Goal: Information Seeking & Learning: Learn about a topic

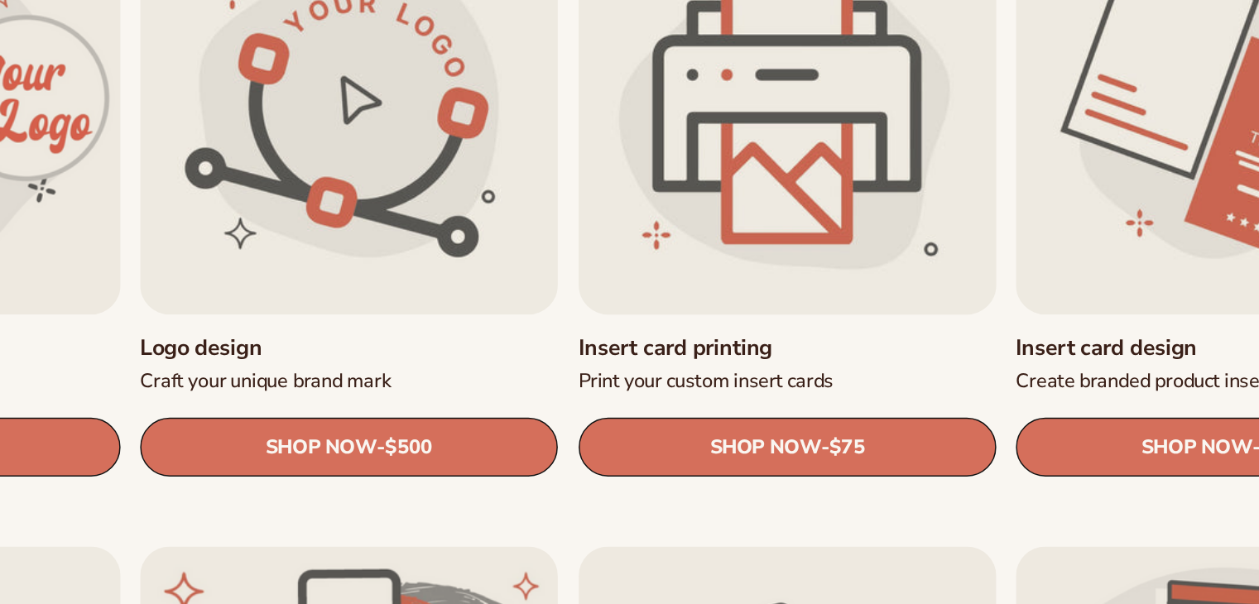
scroll to position [603, 0]
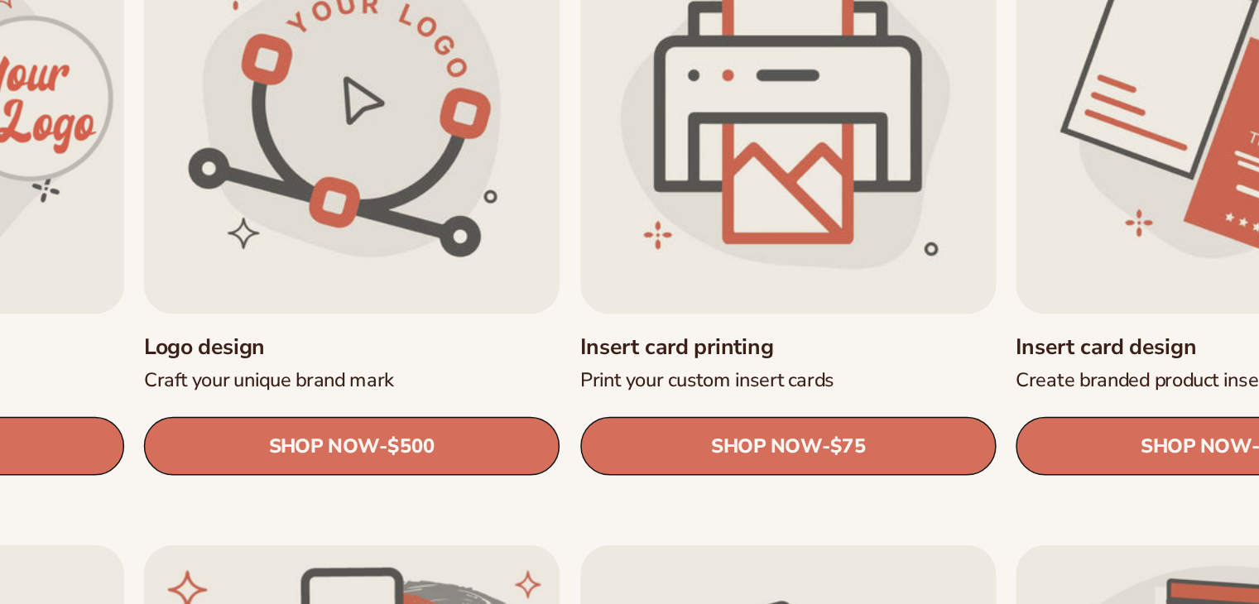
click at [763, 277] on link "Insert card printing" at bounding box center [777, 286] width 281 height 19
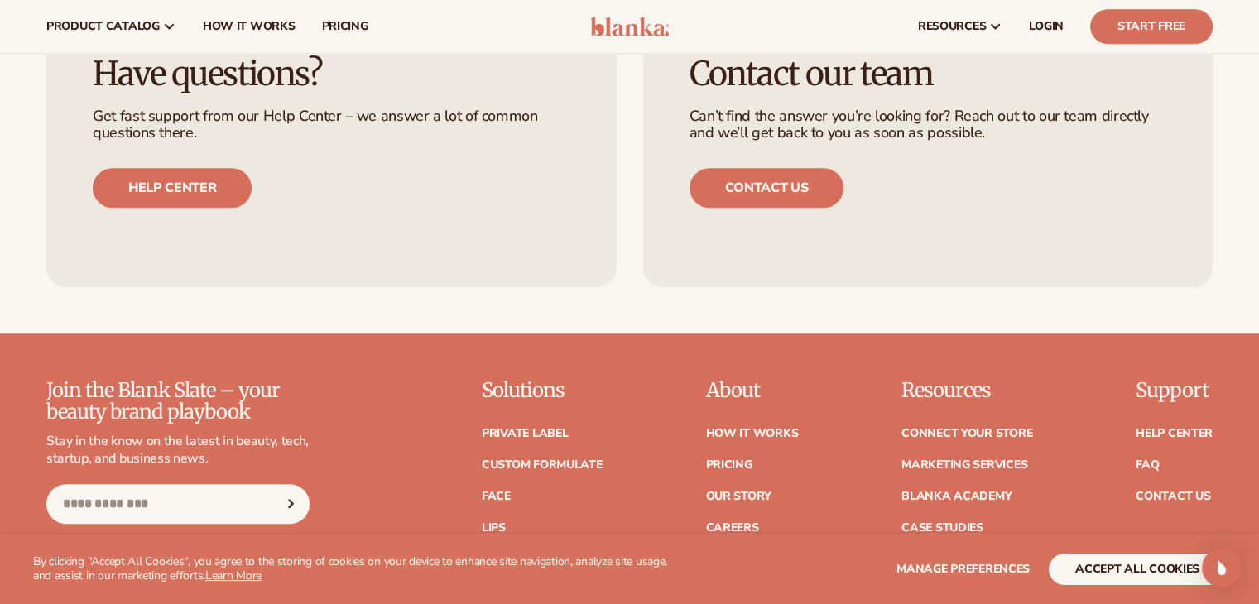
scroll to position [1071, 0]
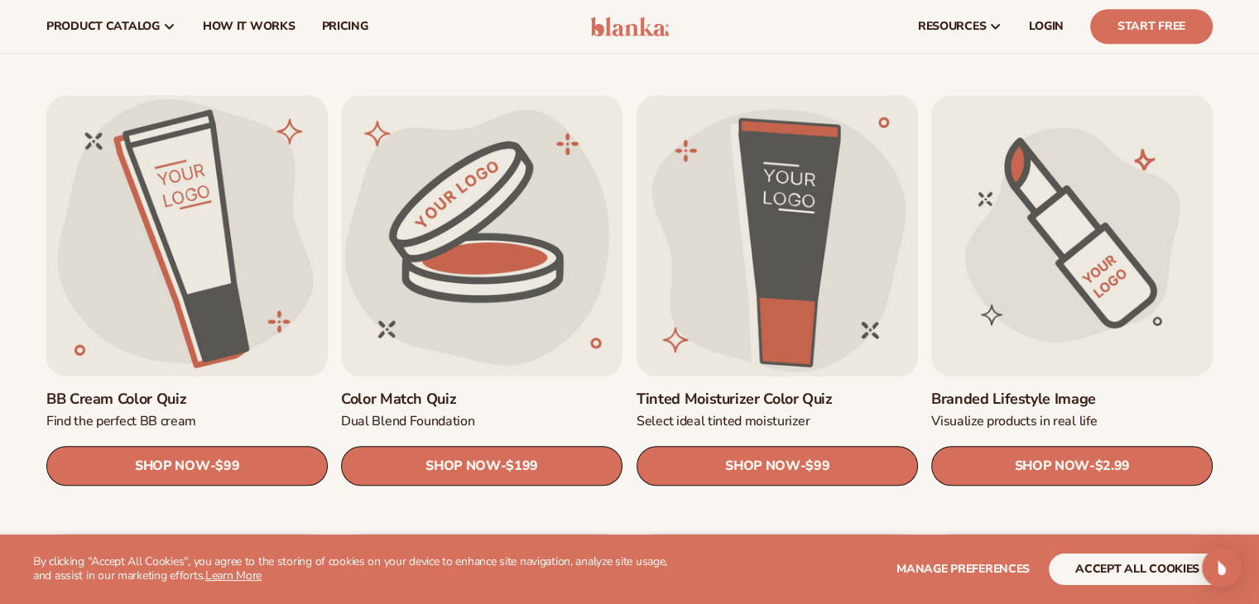
scroll to position [1364, 0]
click at [794, 390] on link "Tinted Moisturizer Color Quiz" at bounding box center [777, 399] width 281 height 19
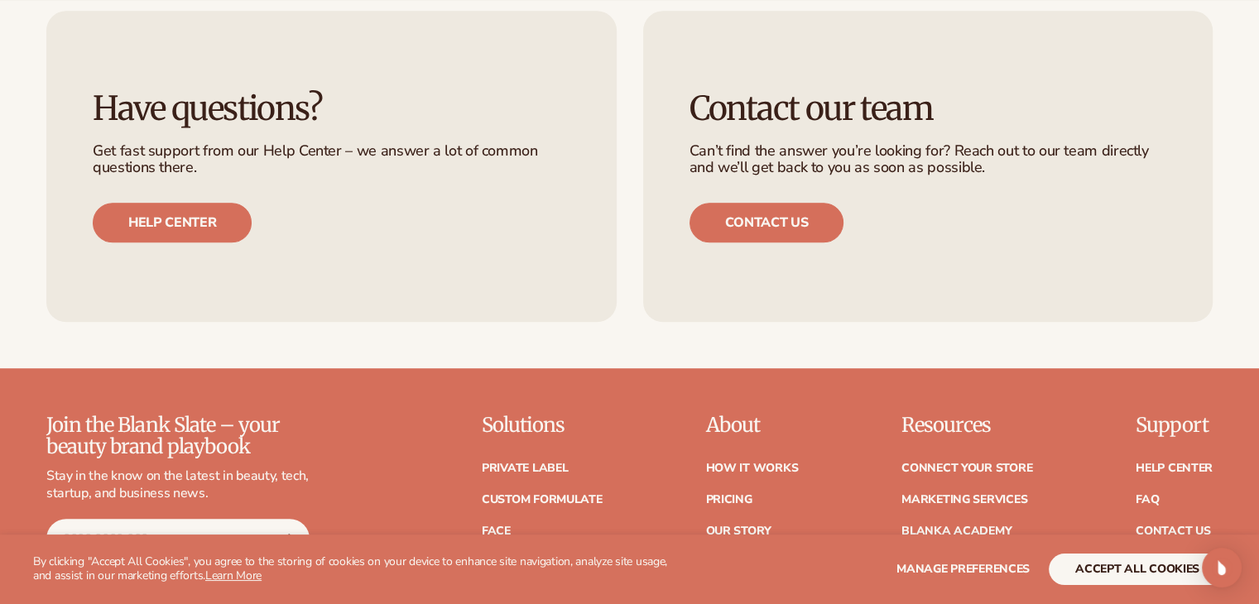
scroll to position [1039, 0]
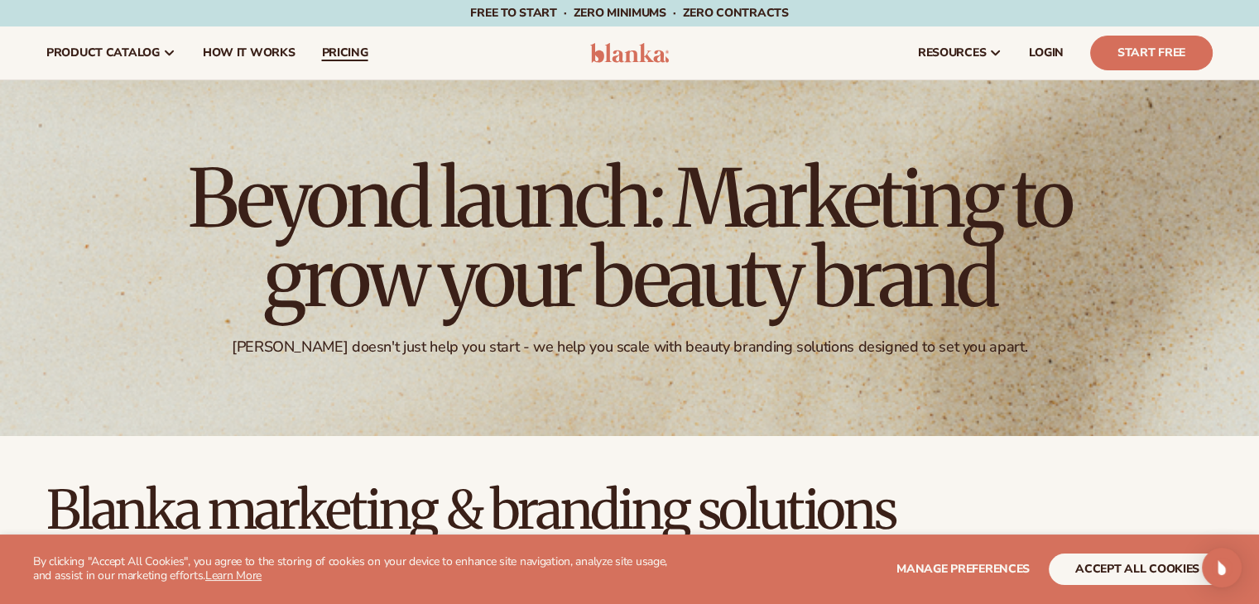
click at [334, 39] on link "pricing" at bounding box center [344, 52] width 73 height 53
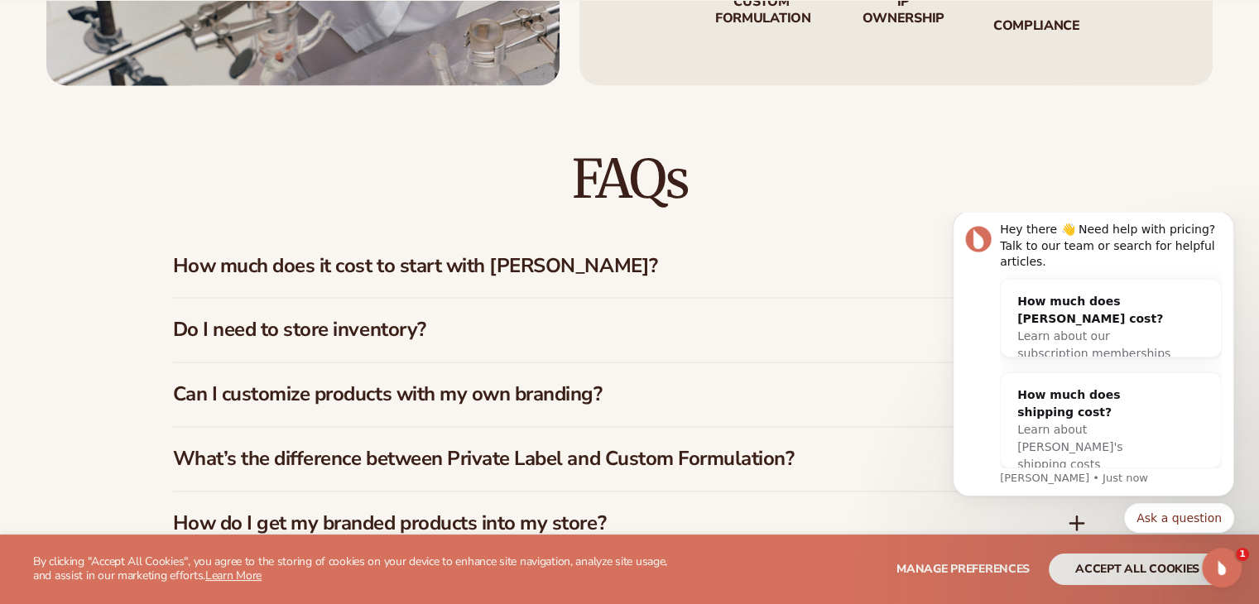
scroll to position [2456, 0]
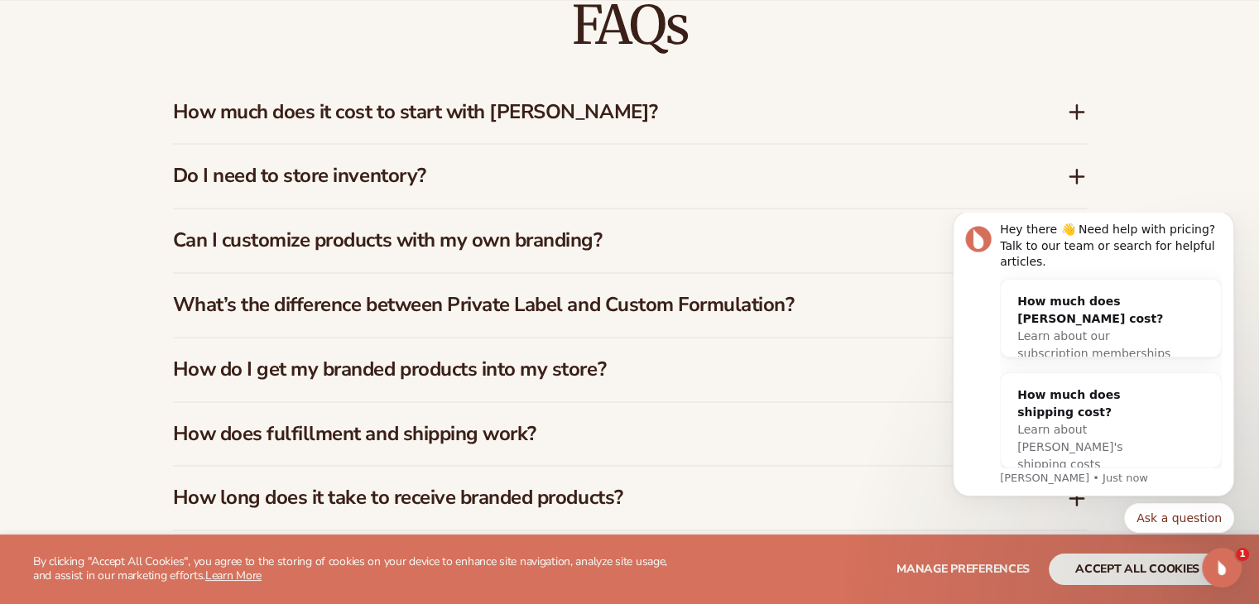
click at [1078, 88] on div "How much does it cost to start with Blanka?" at bounding box center [630, 112] width 914 height 64
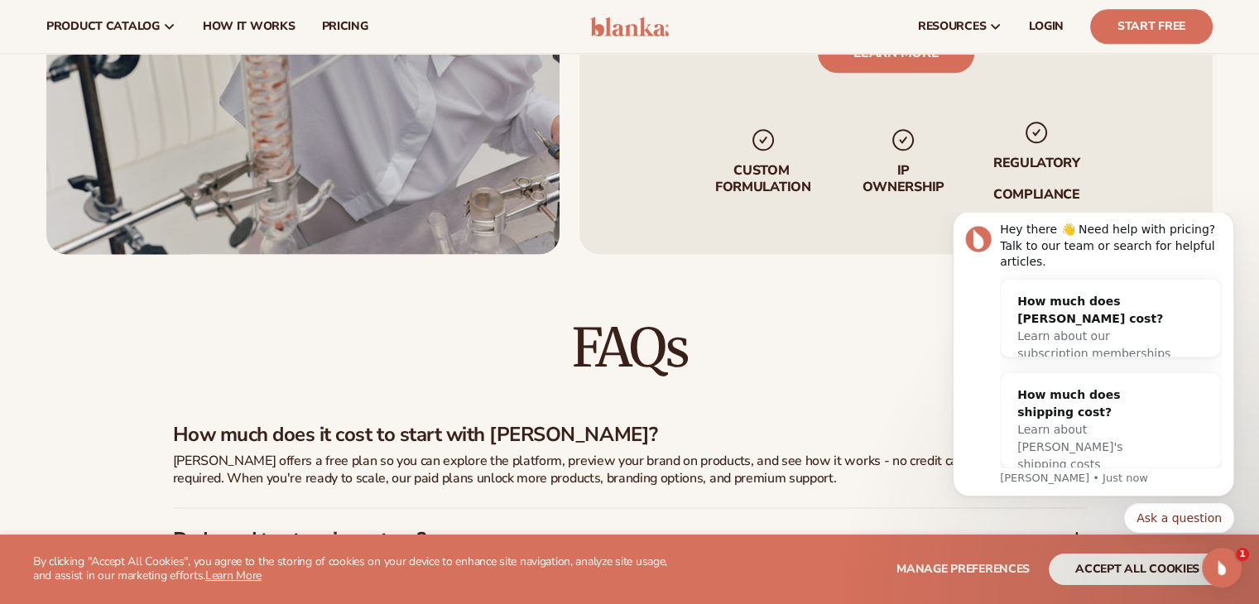
scroll to position [2048, 0]
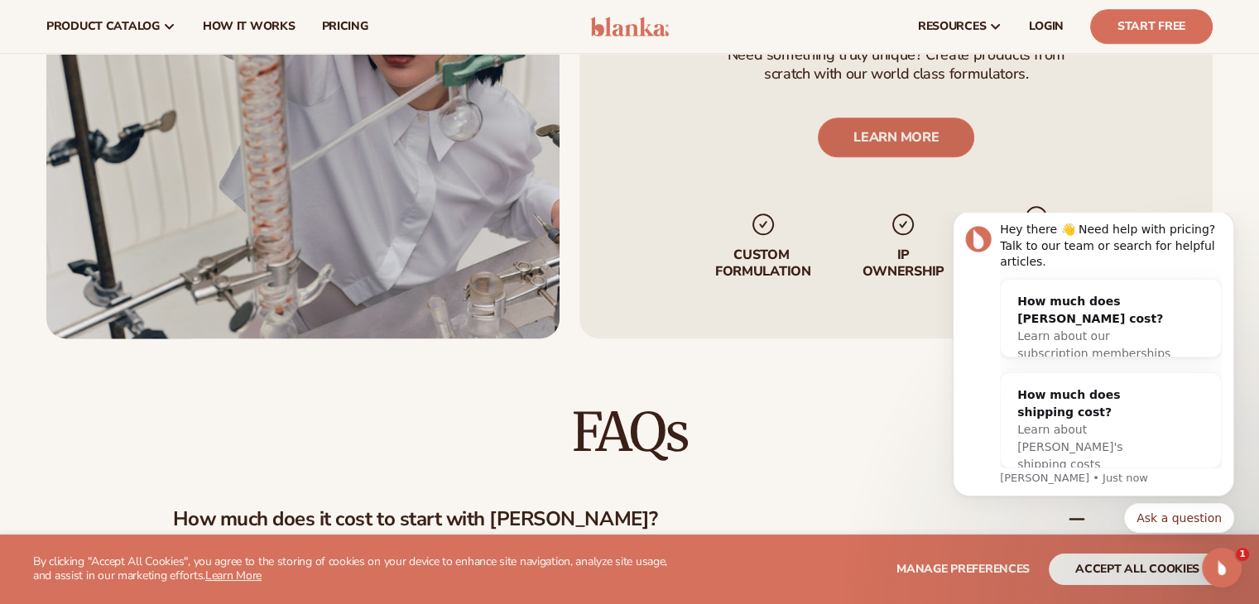
click at [841, 117] on link "LEARN MORE" at bounding box center [896, 137] width 156 height 40
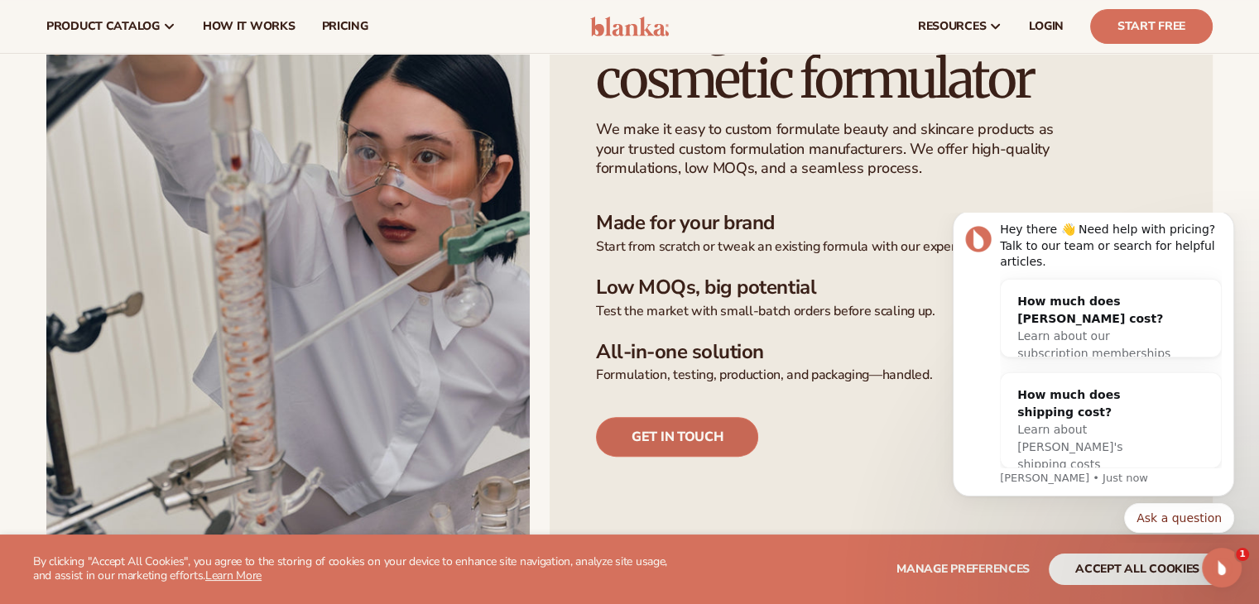
scroll to position [453, 0]
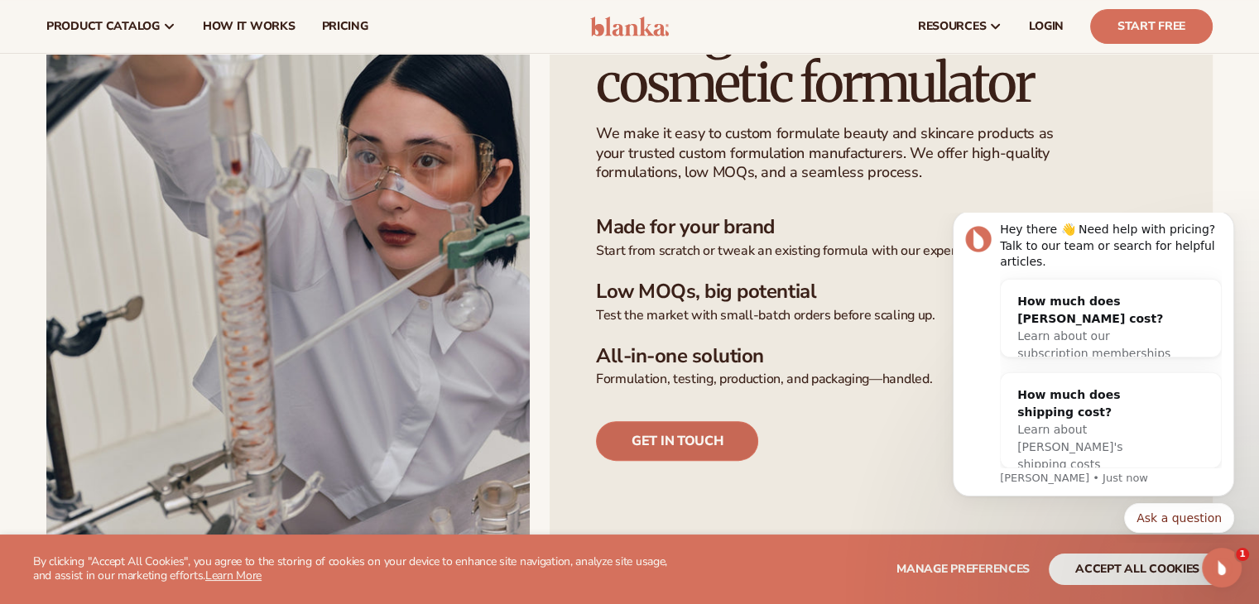
click at [671, 453] on link "Get in touch" at bounding box center [677, 441] width 162 height 40
